Goal: Navigation & Orientation: Find specific page/section

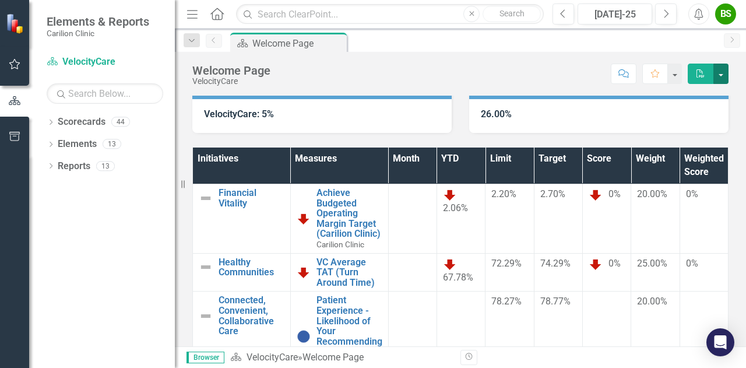
click at [721, 73] on button "button" at bounding box center [720, 73] width 15 height 20
click at [575, 81] on div "Score: N/A [DATE]-25 Completed Comment Favorite PDF" at bounding box center [502, 73] width 452 height 20
click at [673, 77] on button "button" at bounding box center [673, 73] width 15 height 20
click at [580, 73] on div "Score: N/A [DATE]-25 Completed Comment Favorite PDF" at bounding box center [502, 73] width 452 height 20
click at [461, 281] on div "67.78%" at bounding box center [461, 270] width 36 height 27
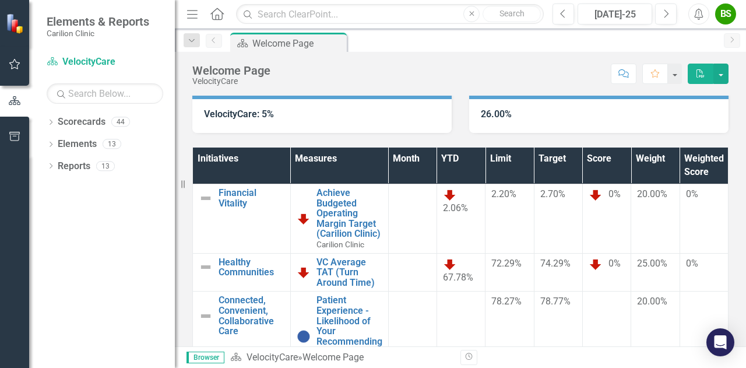
click at [447, 271] on img at bounding box center [450, 264] width 14 height 14
click at [649, 267] on span "25.00%" at bounding box center [652, 262] width 30 height 11
click at [229, 274] on link "Healthy Communities" at bounding box center [251, 267] width 66 height 20
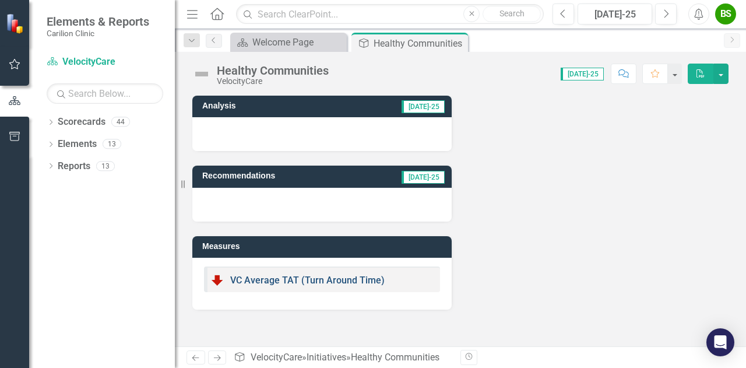
click at [283, 281] on link "VC Average TAT (Turn Around Time)" at bounding box center [307, 279] width 154 height 11
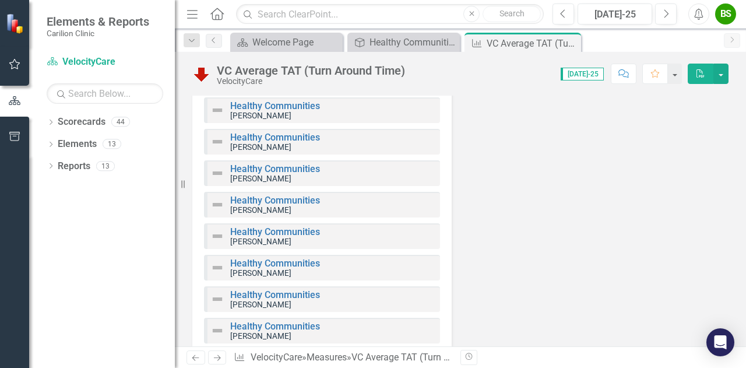
scroll to position [524, 0]
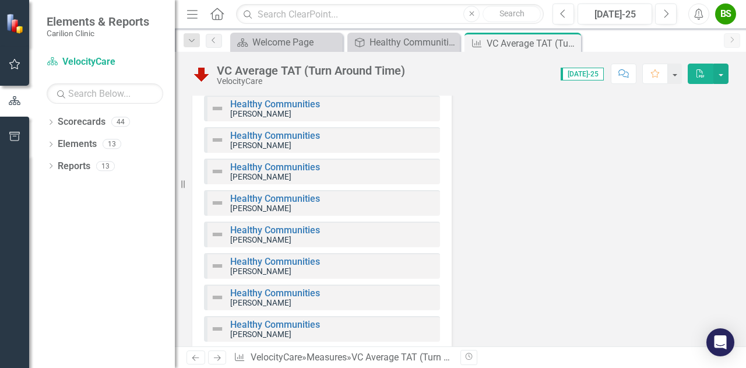
click at [344, 207] on div "Healthy Communities [GEOGRAPHIC_DATA][PERSON_NAME][GEOGRAPHIC_DATA]" at bounding box center [322, 203] width 236 height 26
click at [281, 194] on link "Healthy Communities" at bounding box center [275, 198] width 90 height 11
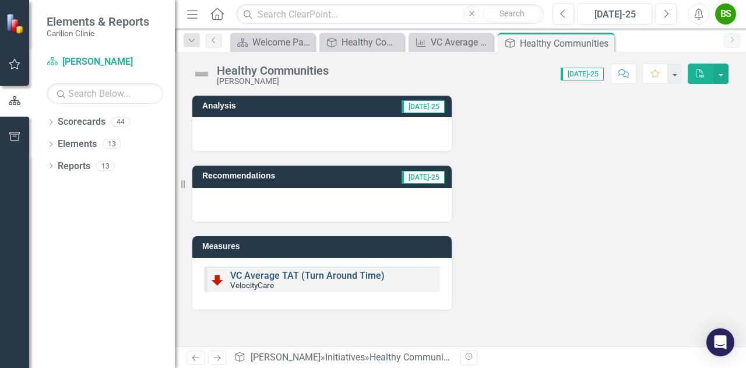
click at [309, 272] on link "VC Average TAT (Turn Around Time)" at bounding box center [307, 275] width 154 height 11
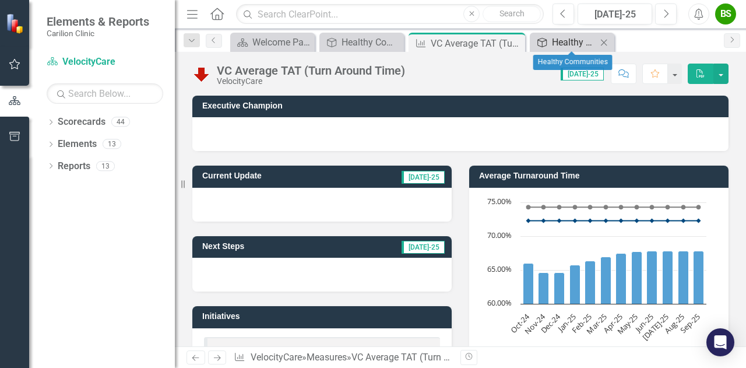
click at [573, 39] on div "Healthy Communities" at bounding box center [574, 42] width 45 height 15
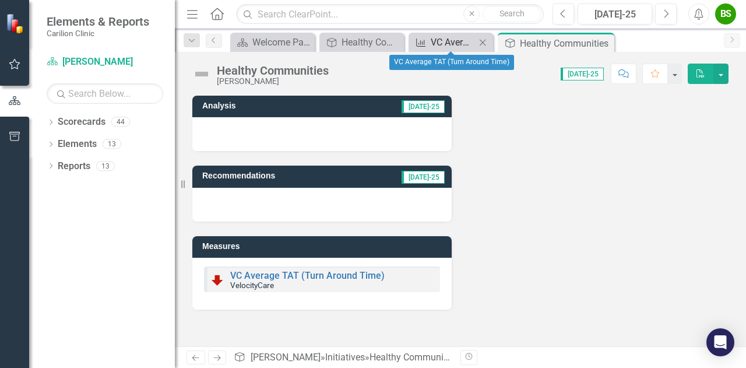
click at [440, 43] on div "VC Average TAT (Turn Around Time)" at bounding box center [452, 42] width 45 height 15
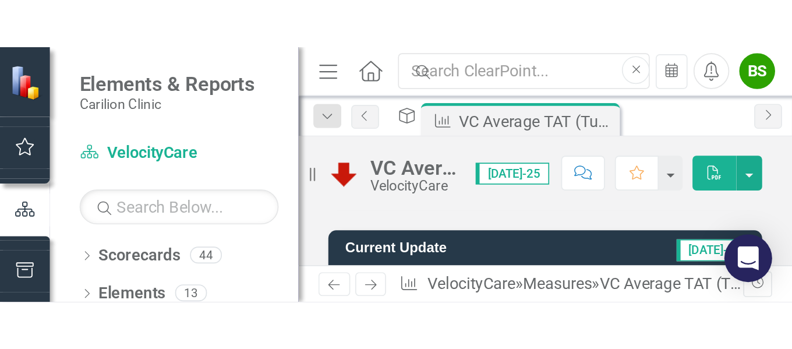
scroll to position [58, 0]
